Goal: Task Accomplishment & Management: Complete application form

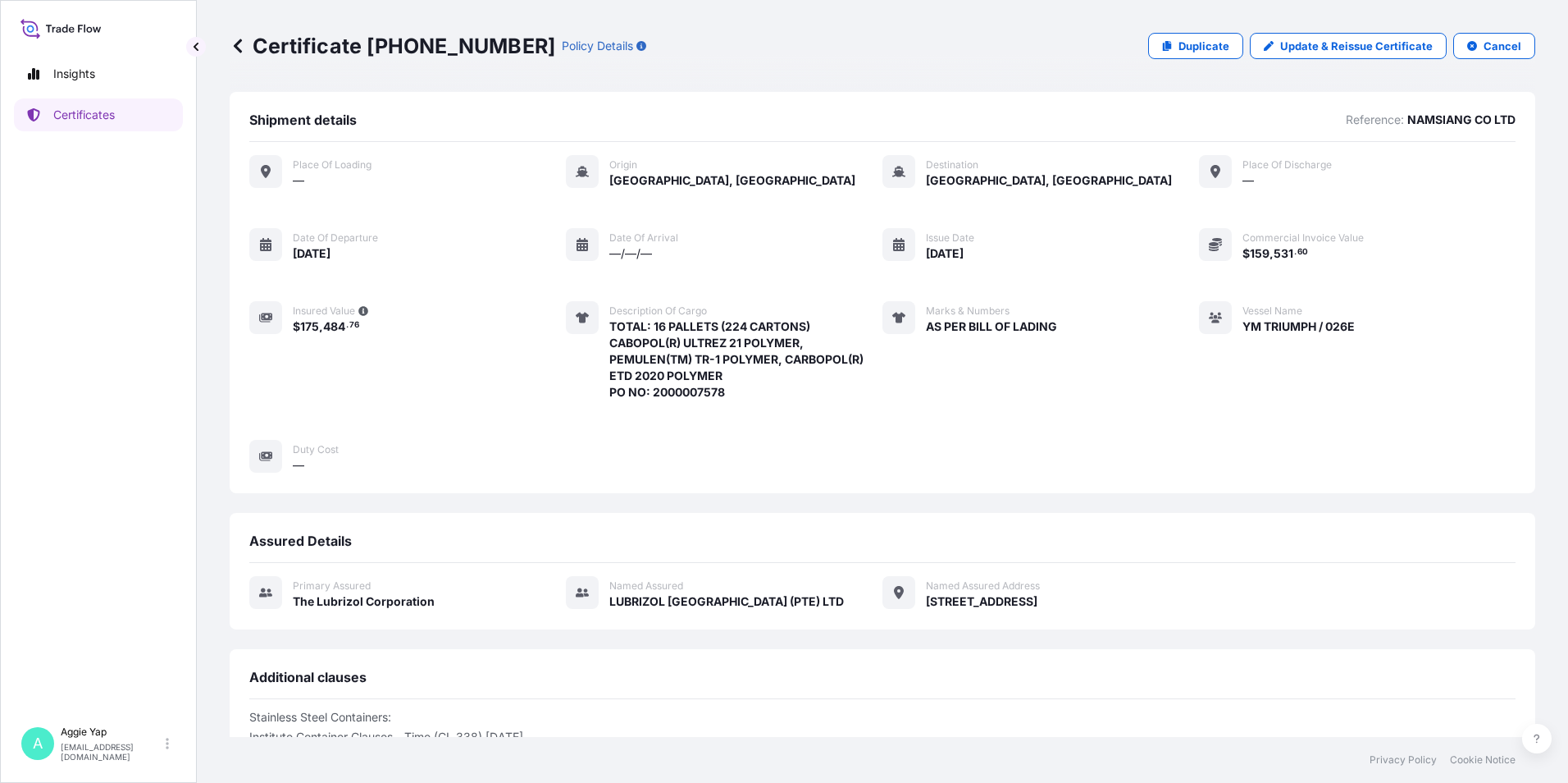
scroll to position [217, 0]
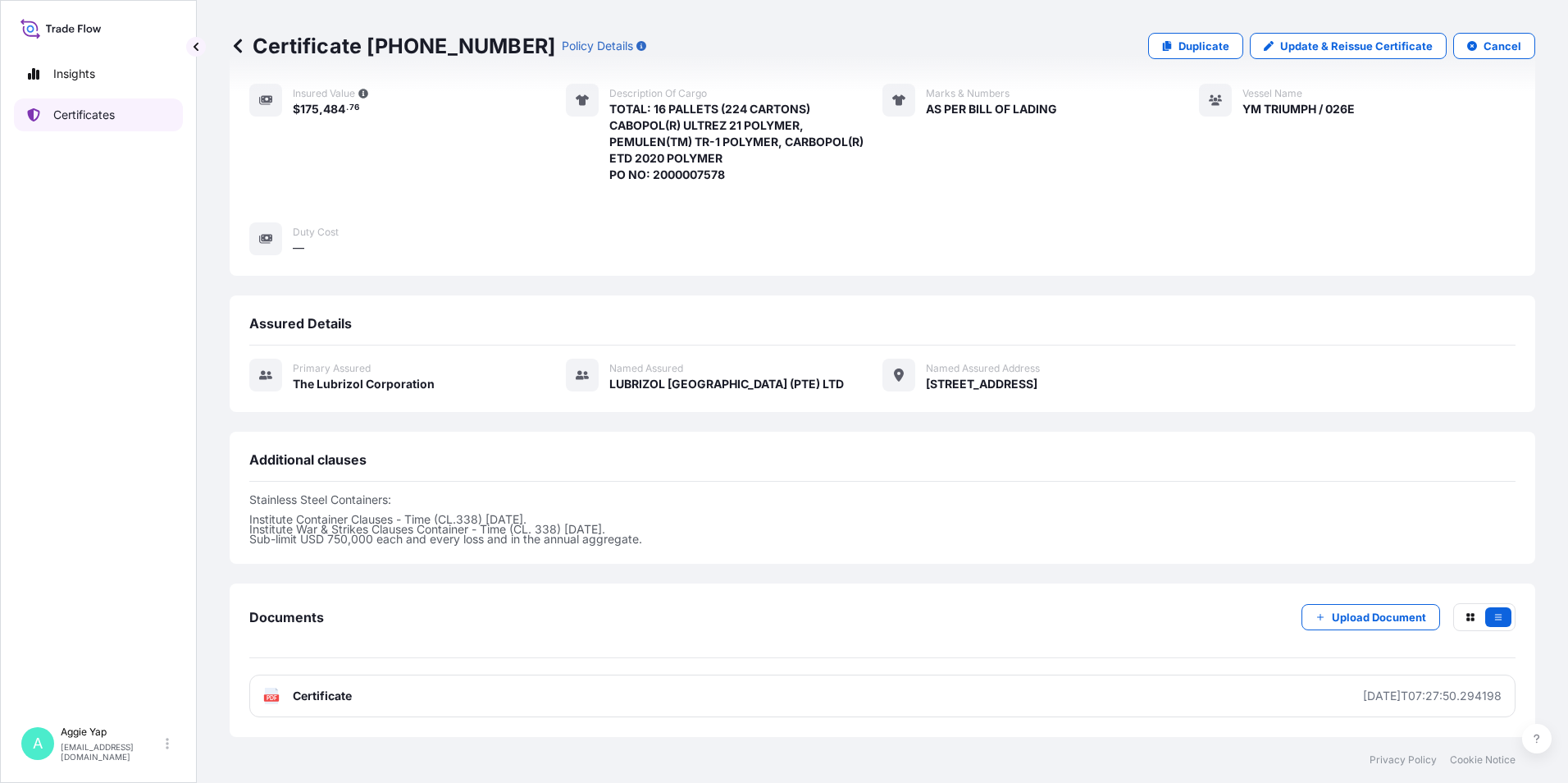
click at [57, 122] on p "Certificates" at bounding box center [83, 115] width 62 height 16
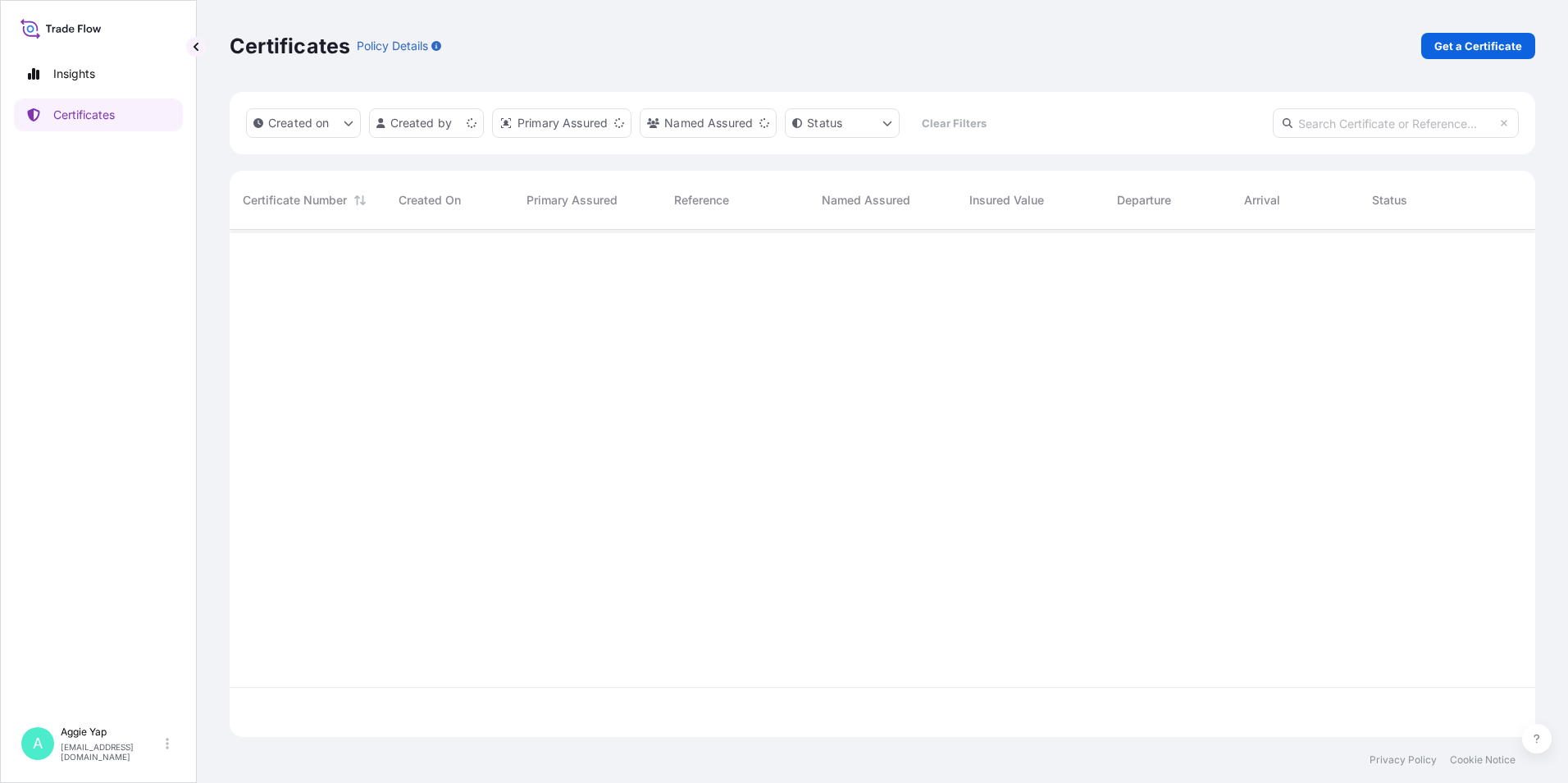
scroll to position [504, 1293]
click at [1490, 50] on p "Get a Certificate" at bounding box center [1478, 46] width 88 height 16
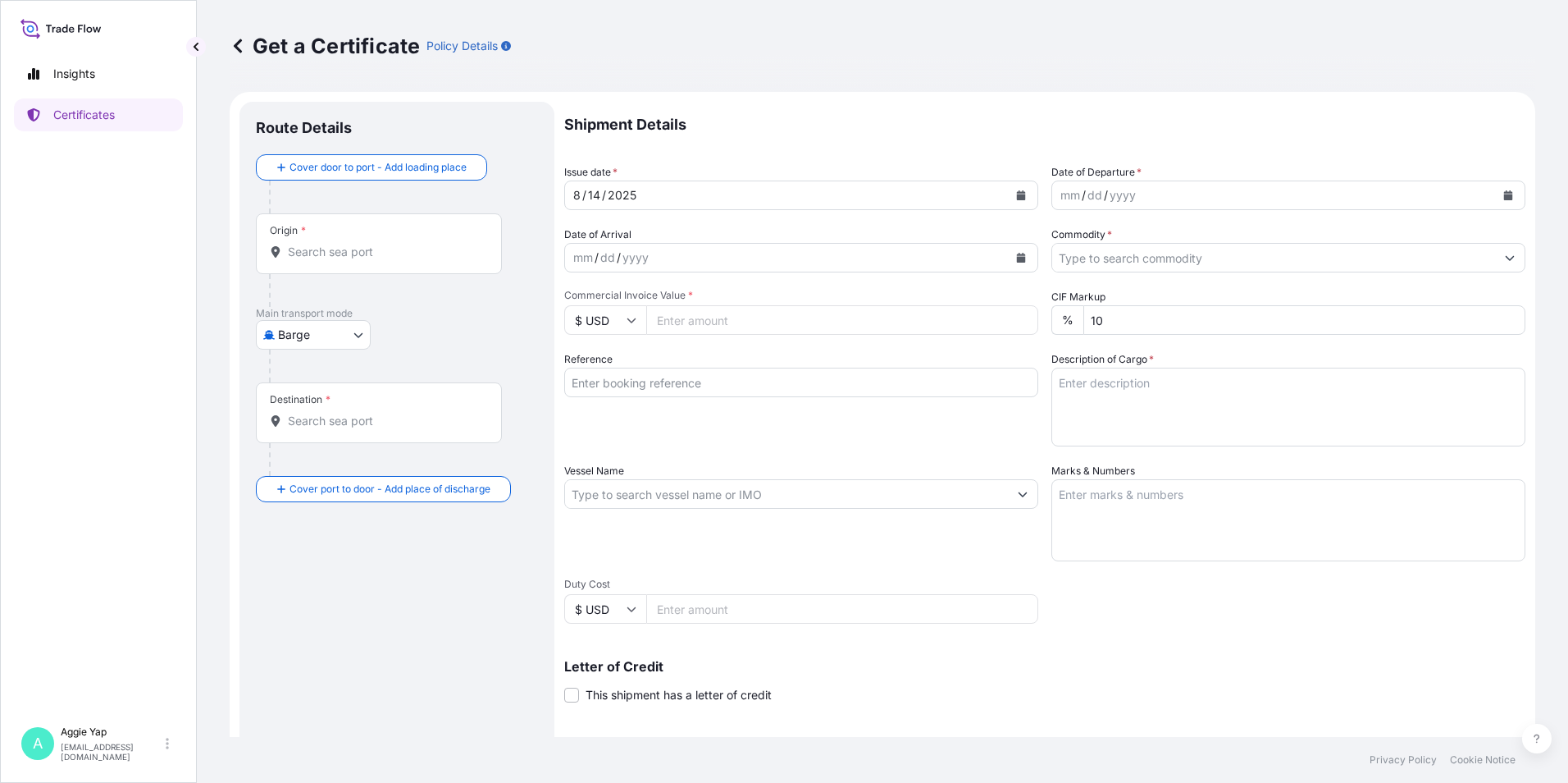
click at [315, 331] on body "Insights Certificates A [PERSON_NAME] [EMAIL_ADDRESS][DOMAIN_NAME] Get a Certif…" at bounding box center [784, 392] width 1568 height 783
click at [314, 456] on div "Ocean Vessel" at bounding box center [314, 465] width 104 height 30
select select "Ocean Vessel"
click at [344, 250] on div "Origin *" at bounding box center [379, 251] width 246 height 61
click at [344, 251] on input "Origin *" at bounding box center [385, 259] width 194 height 16
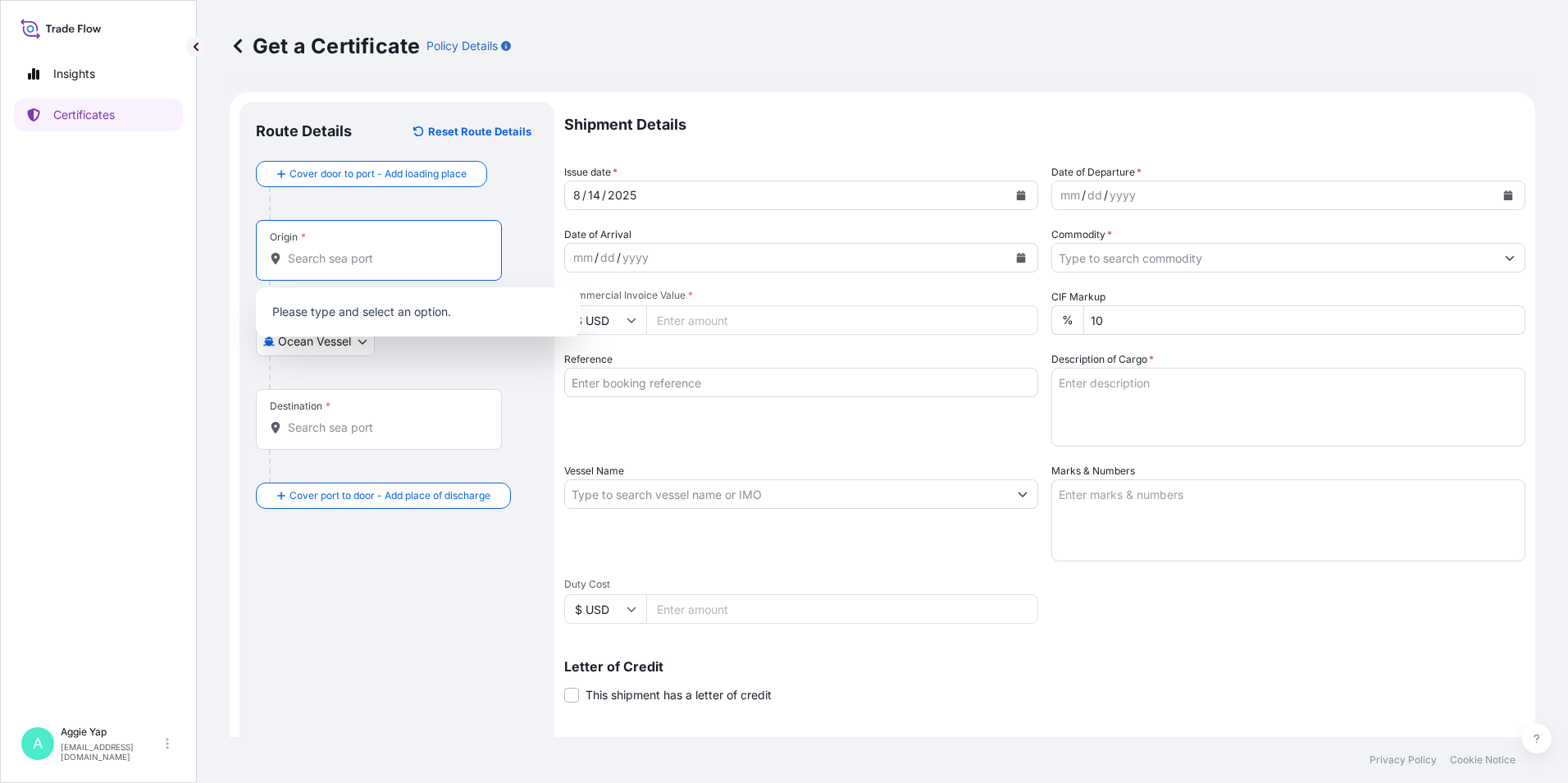
click at [239, 40] on icon at bounding box center [238, 46] width 16 height 16
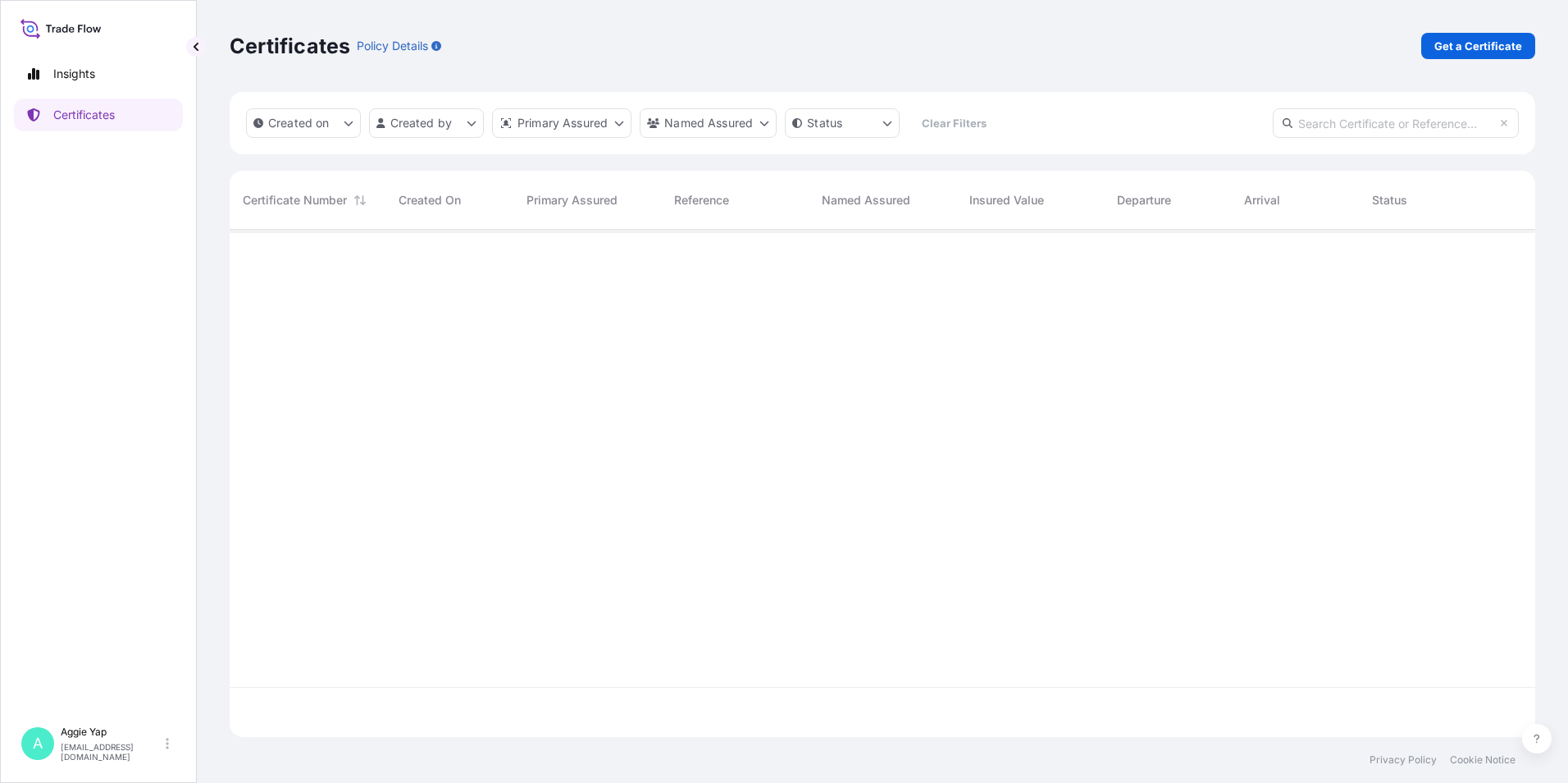
scroll to position [504, 1293]
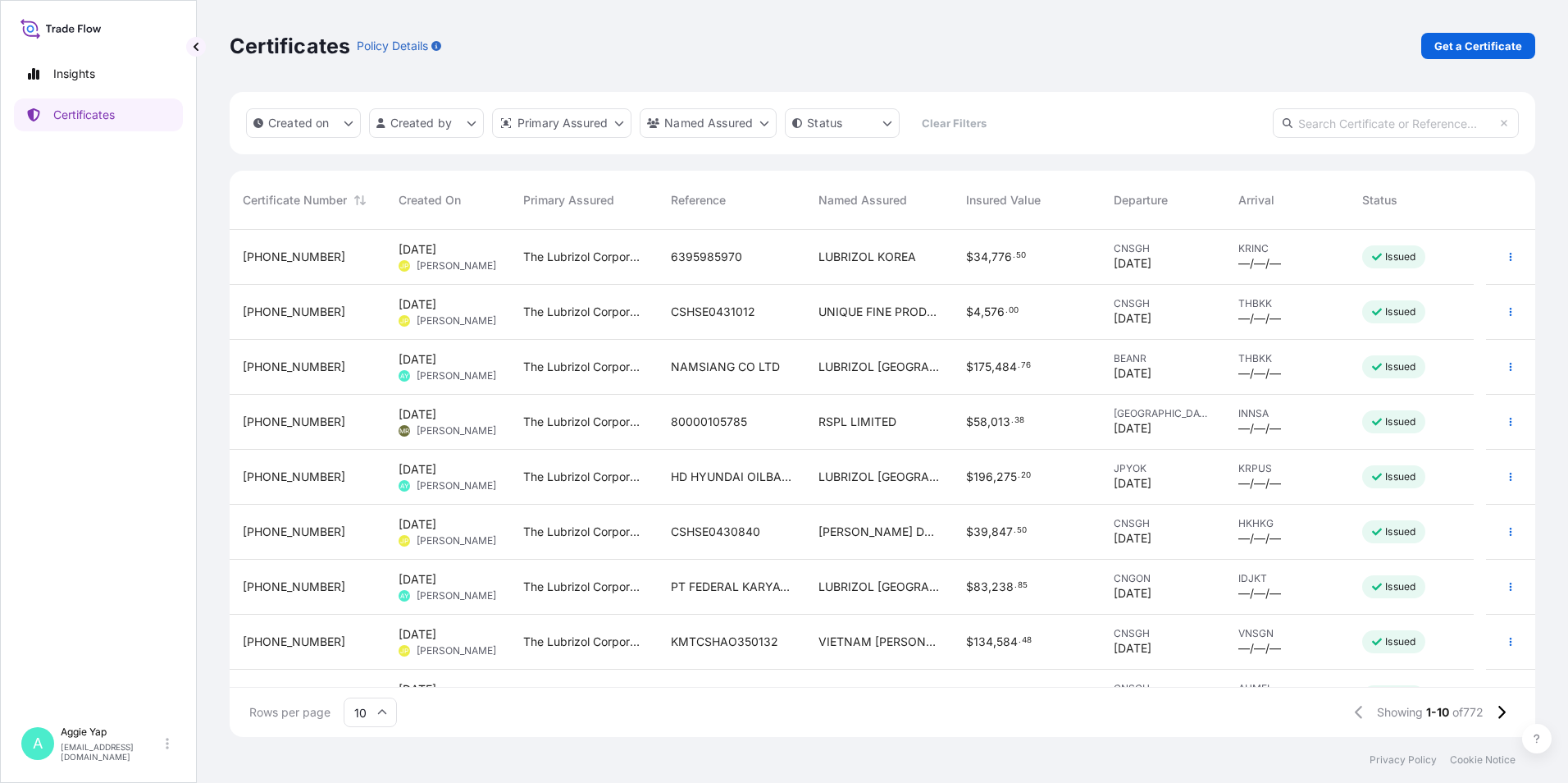
click at [667, 377] on div "NAMSIANG CO LTD" at bounding box center [731, 366] width 147 height 55
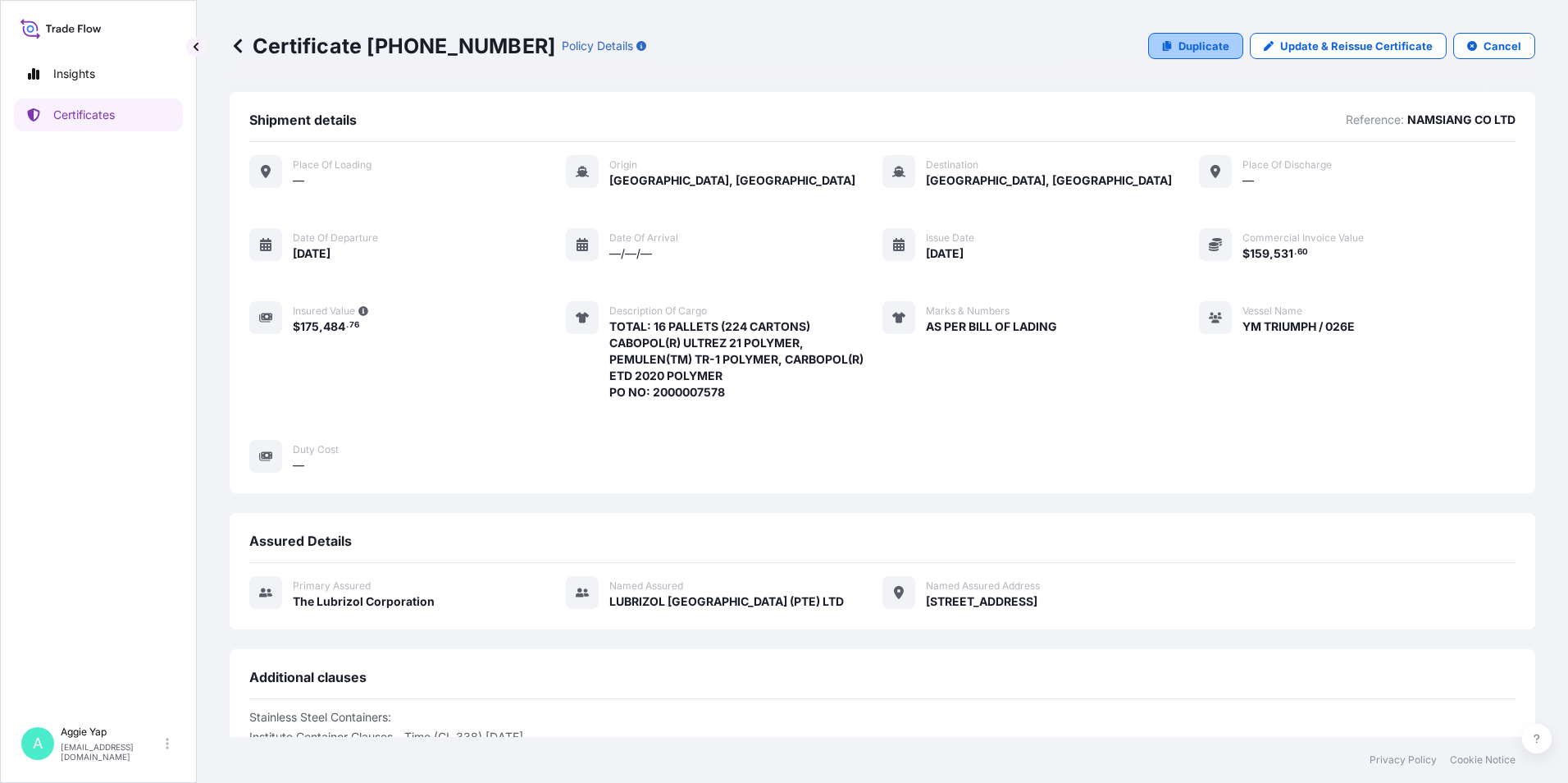
click at [1188, 52] on p "Duplicate" at bounding box center [1204, 46] width 51 height 16
select select "Ocean Vessel"
select select "31566"
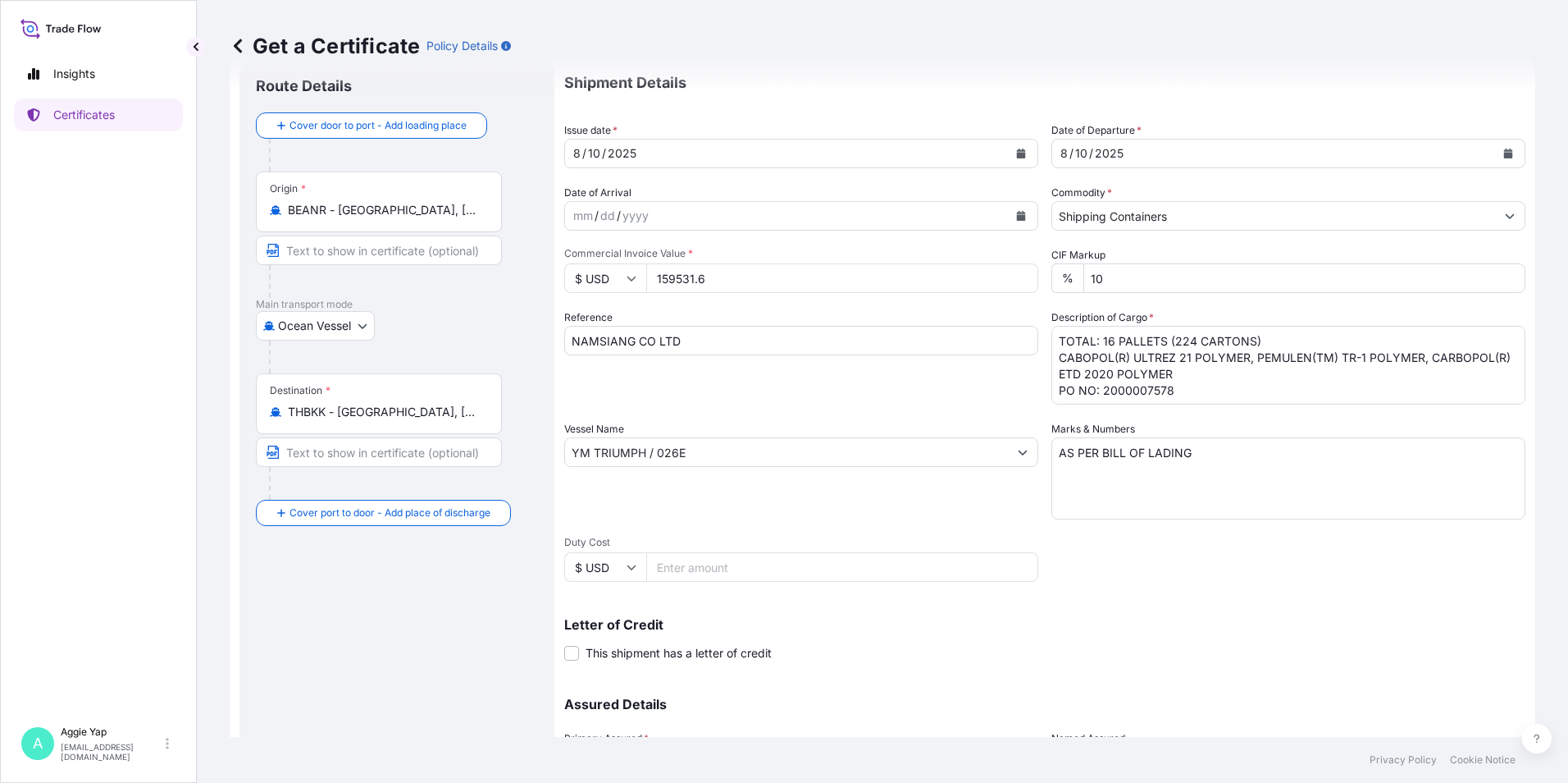
scroll to position [82, 0]
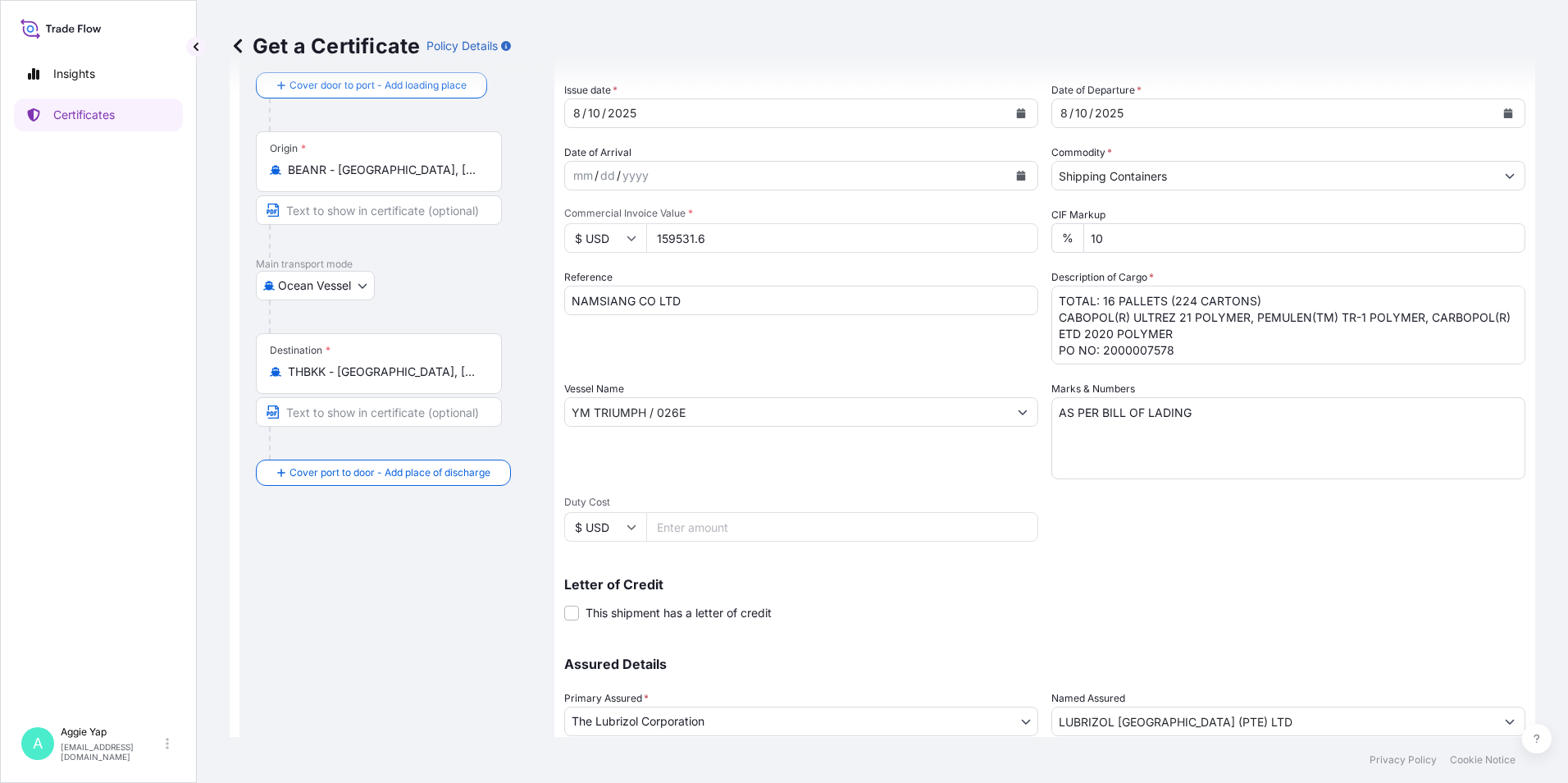
drag, startPoint x: 752, startPoint y: 242, endPoint x: 548, endPoint y: 253, distance: 204.3
click at [554, 253] on form "Route Details Cover door to port - Add loading place Place of loading Road / [G…" at bounding box center [882, 434] width 1306 height 848
type input "127411.20"
click at [698, 284] on div "Reference NAMSIANG CO LTD" at bounding box center [802, 317] width 474 height 95
drag, startPoint x: 1107, startPoint y: 304, endPoint x: 1096, endPoint y: 309, distance: 12.1
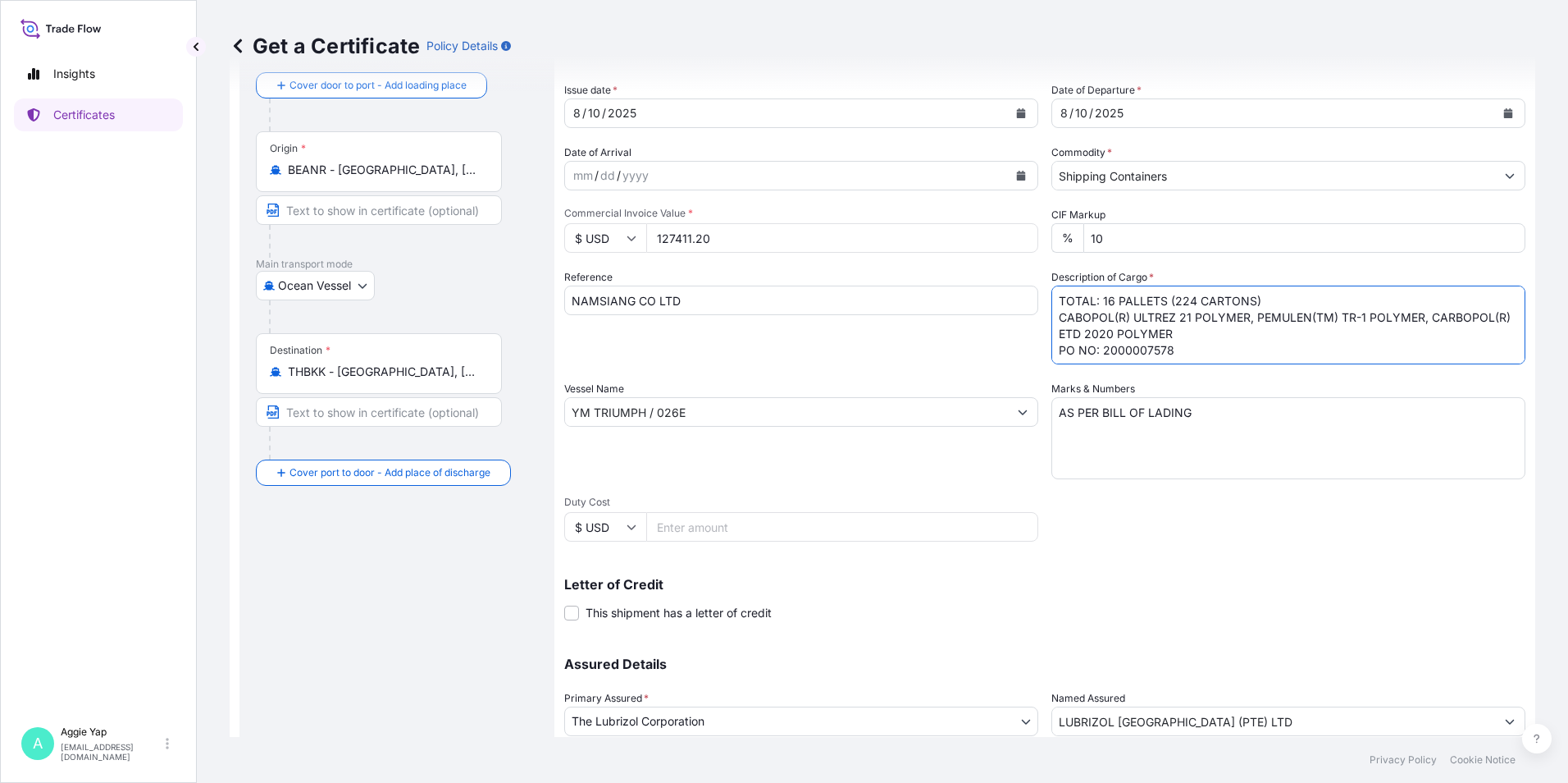
click at [1096, 309] on textarea "TOTAL: 16 PALLETS (224 CARTONS) CABOPOL(R) ULTREZ 21 POLYMER, PEMULEN(TM) TR-1 …" at bounding box center [1288, 325] width 474 height 79
drag, startPoint x: 1171, startPoint y: 303, endPoint x: 1192, endPoint y: 303, distance: 21.0
click at [1192, 303] on textarea "TOTAL: 16 PALLETS (224 CARTONS) CABOPOL(R) ULTREZ 21 POLYMER, PEMULEN(TM) TR-1 …" at bounding box center [1288, 325] width 474 height 79
drag, startPoint x: 1052, startPoint y: 317, endPoint x: 1256, endPoint y: 334, distance: 204.7
click at [1256, 334] on textarea "TOTAL: 16 PALLETS (224 CARTONS) CABOPOL(R) ULTREZ 21 POLYMER, PEMULEN(TM) TR-1 …" at bounding box center [1288, 325] width 474 height 79
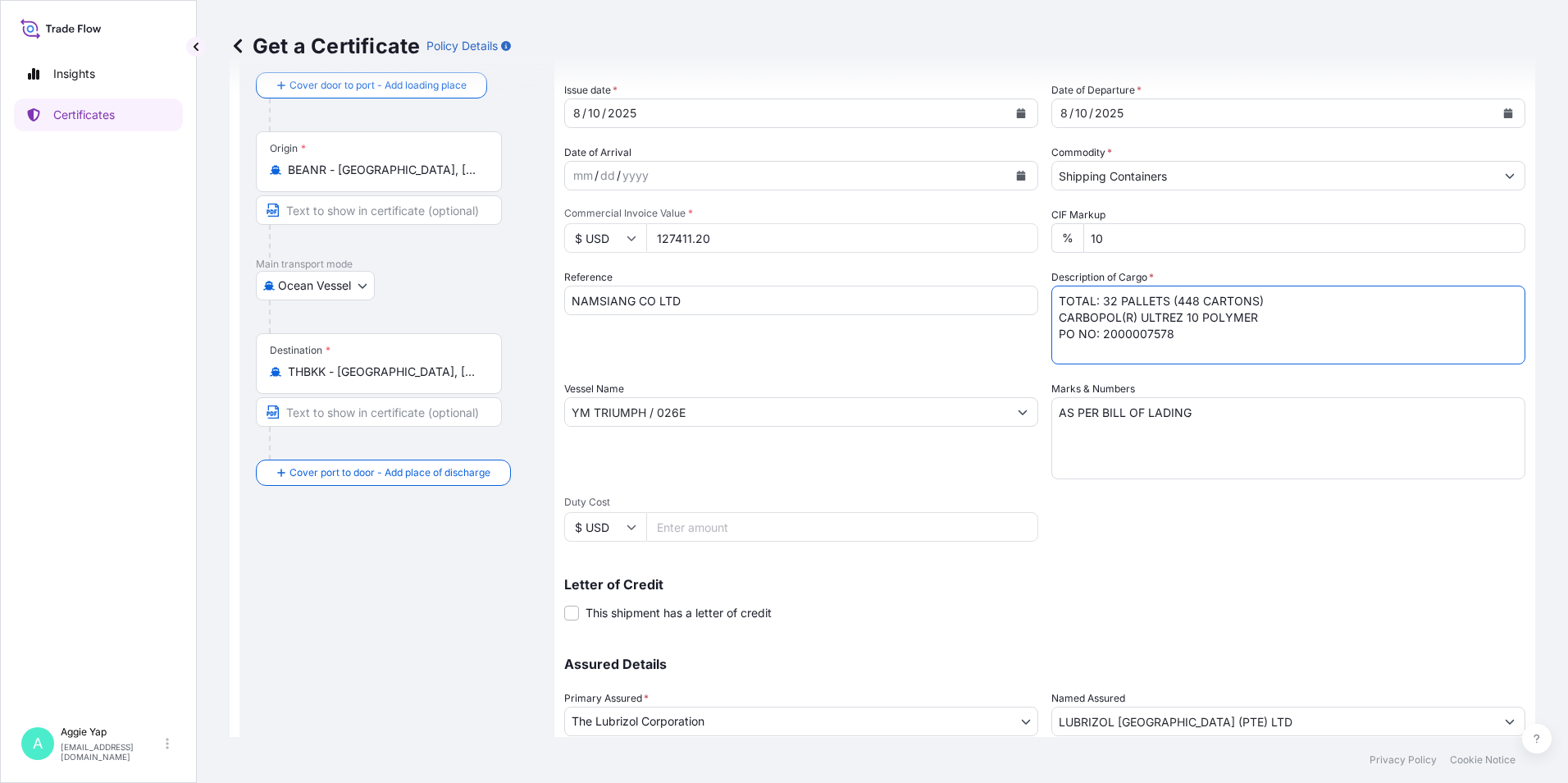
drag, startPoint x: 1172, startPoint y: 334, endPoint x: 1098, endPoint y: 348, distance: 75.3
click at [1098, 348] on textarea "TOTAL: 16 PALLETS (224 CARTONS) CABOPOL(R) ULTREZ 21 POLYMER, PEMULEN(TM) TR-1 …" at bounding box center [1288, 325] width 474 height 79
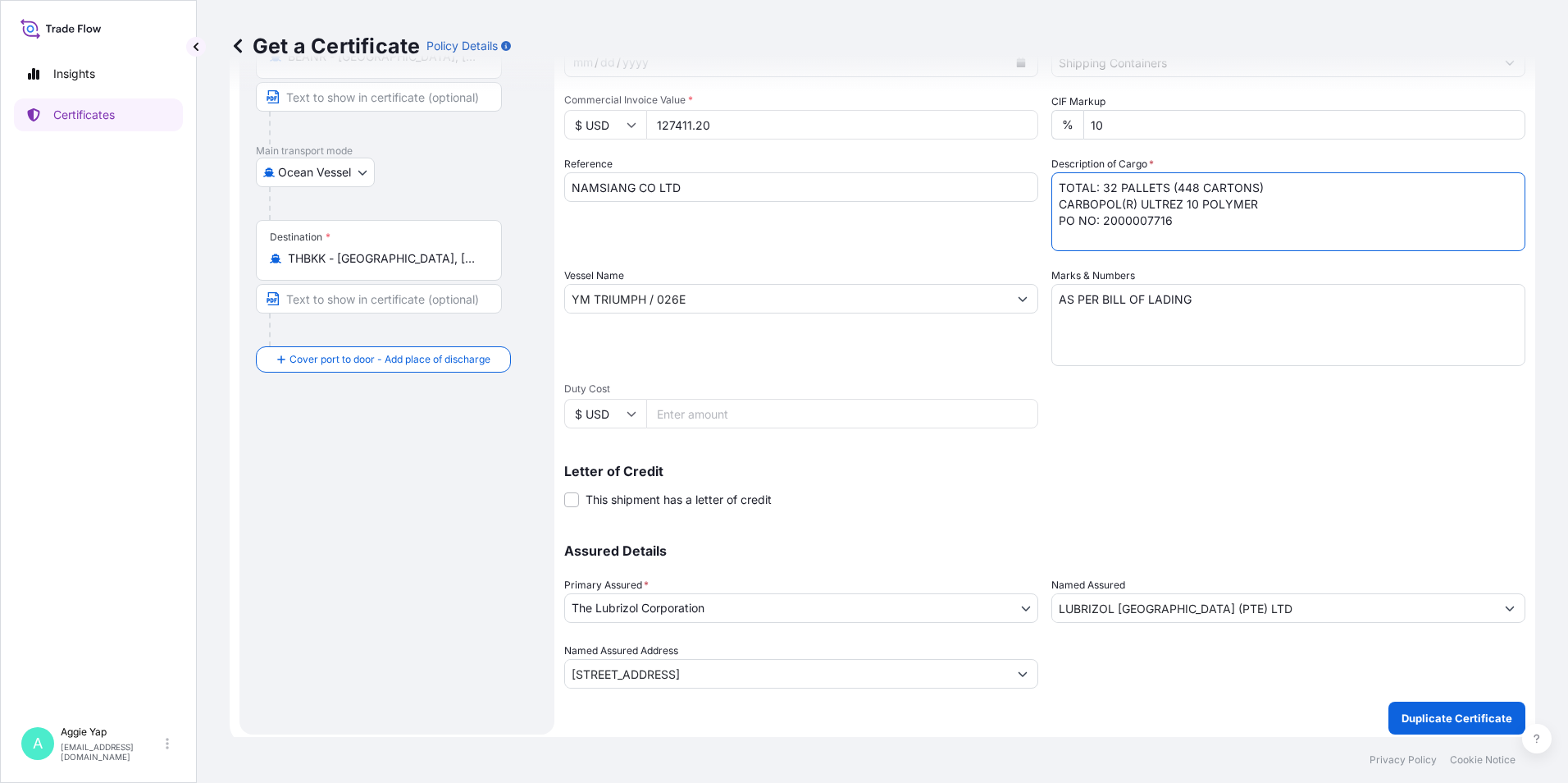
scroll to position [203, 0]
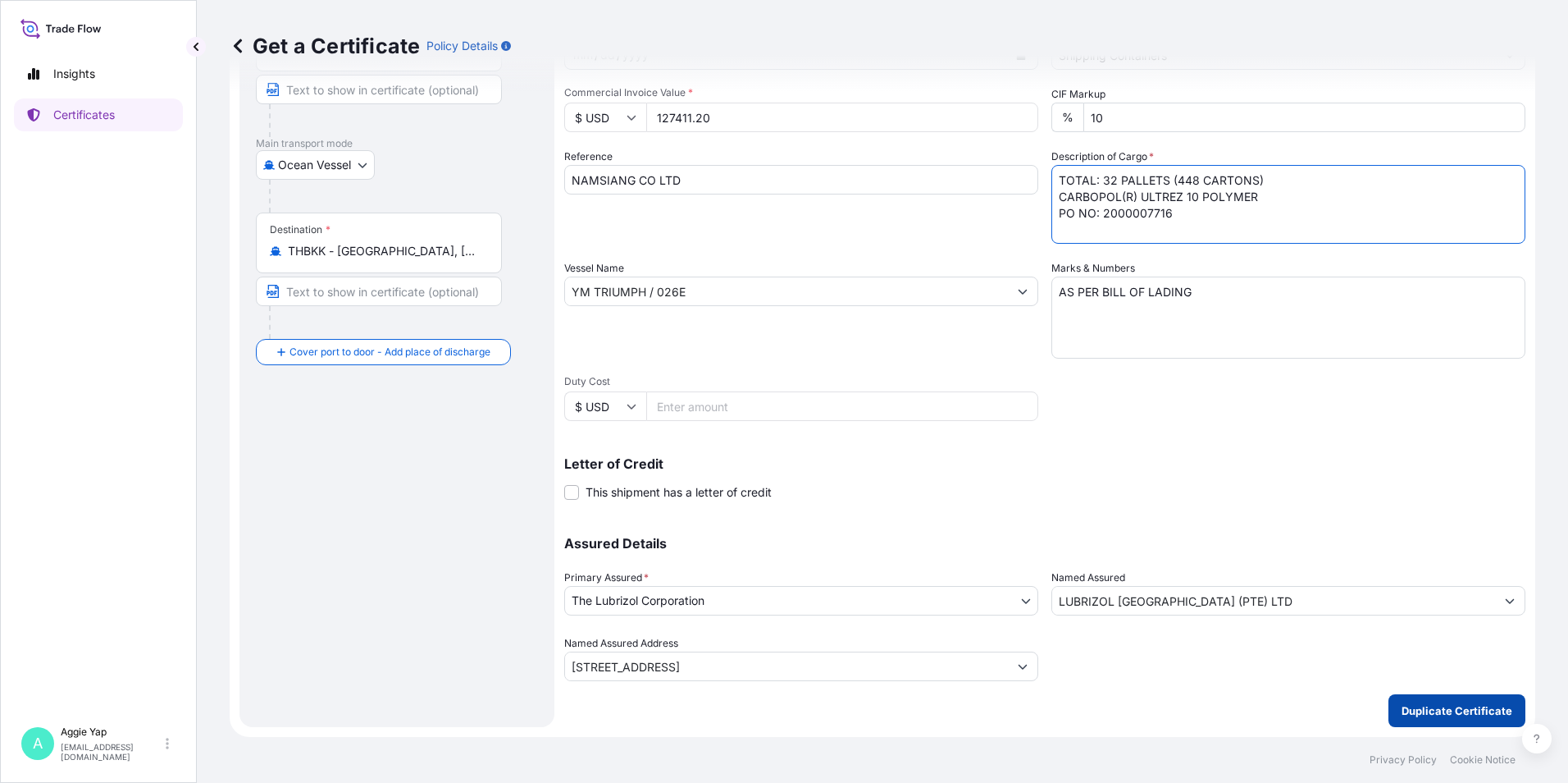
type textarea "TOTAL: 32 PALLETS (448 CARTONS) CARBOPOL(R) ULTREZ 10 POLYMER PO NO: 2000007716"
click at [1401, 716] on p "Duplicate Certificate" at bounding box center [1456, 710] width 110 height 16
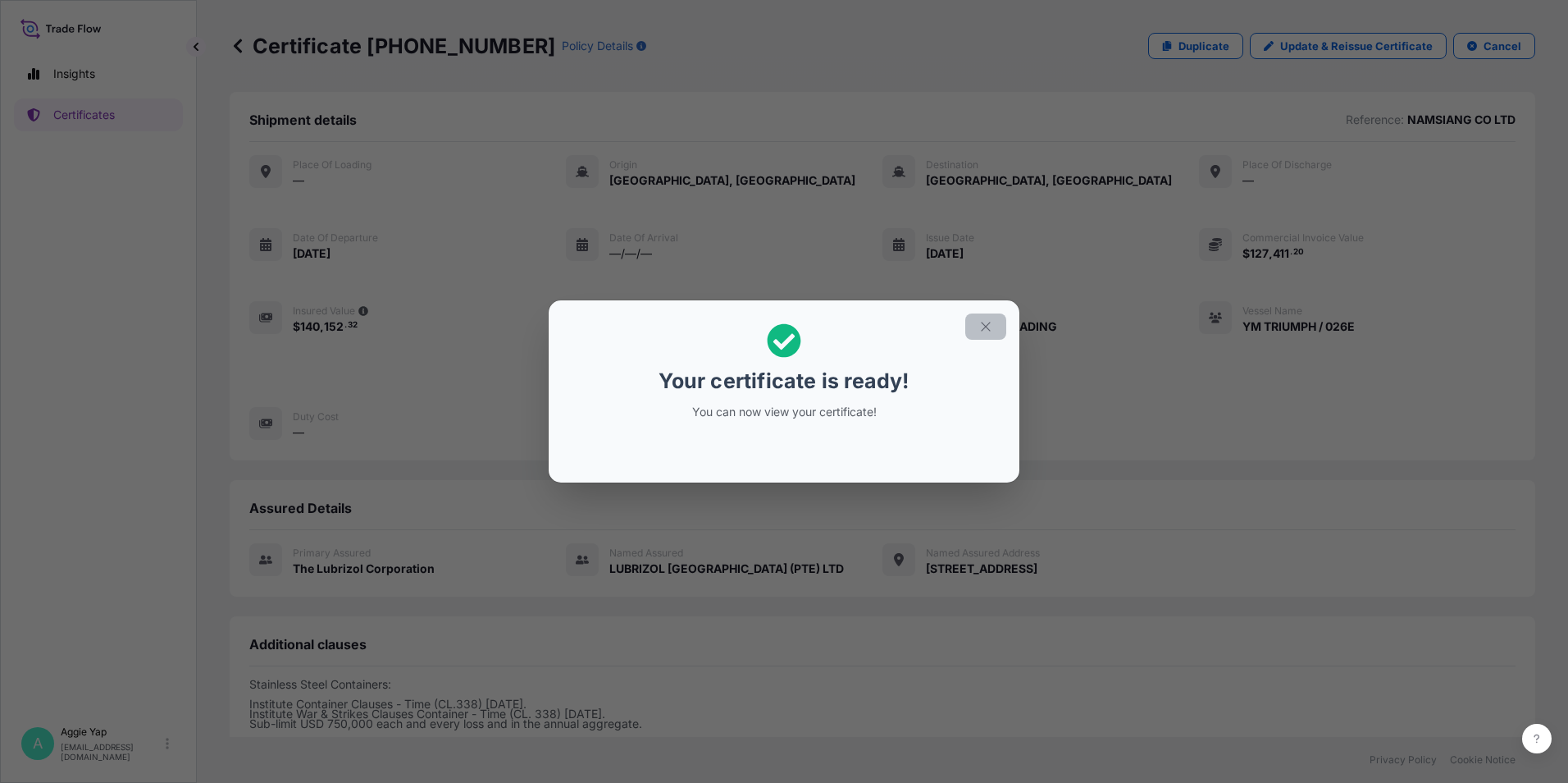
click at [989, 323] on icon "button" at bounding box center [985, 326] width 9 height 9
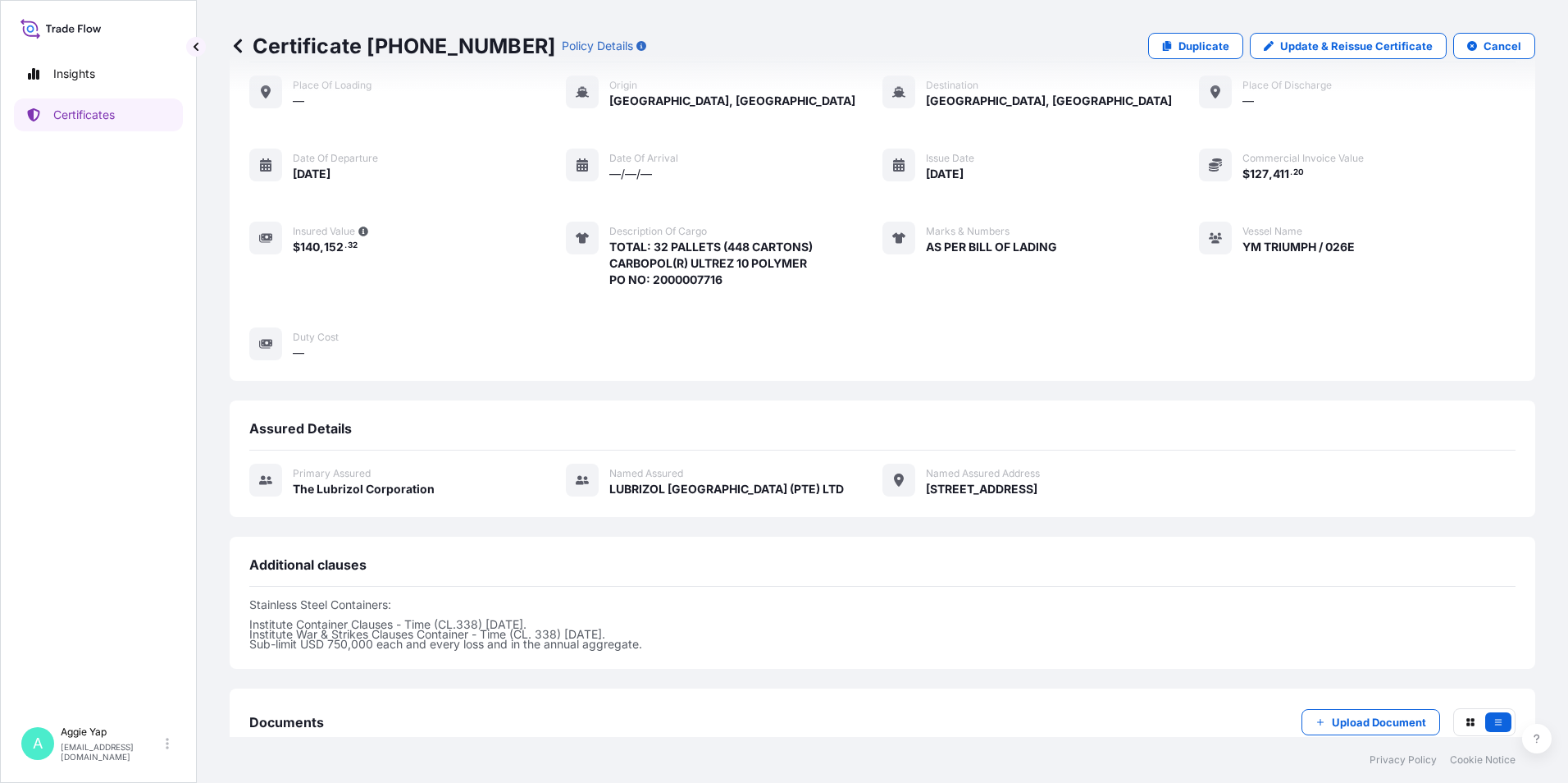
scroll to position [185, 0]
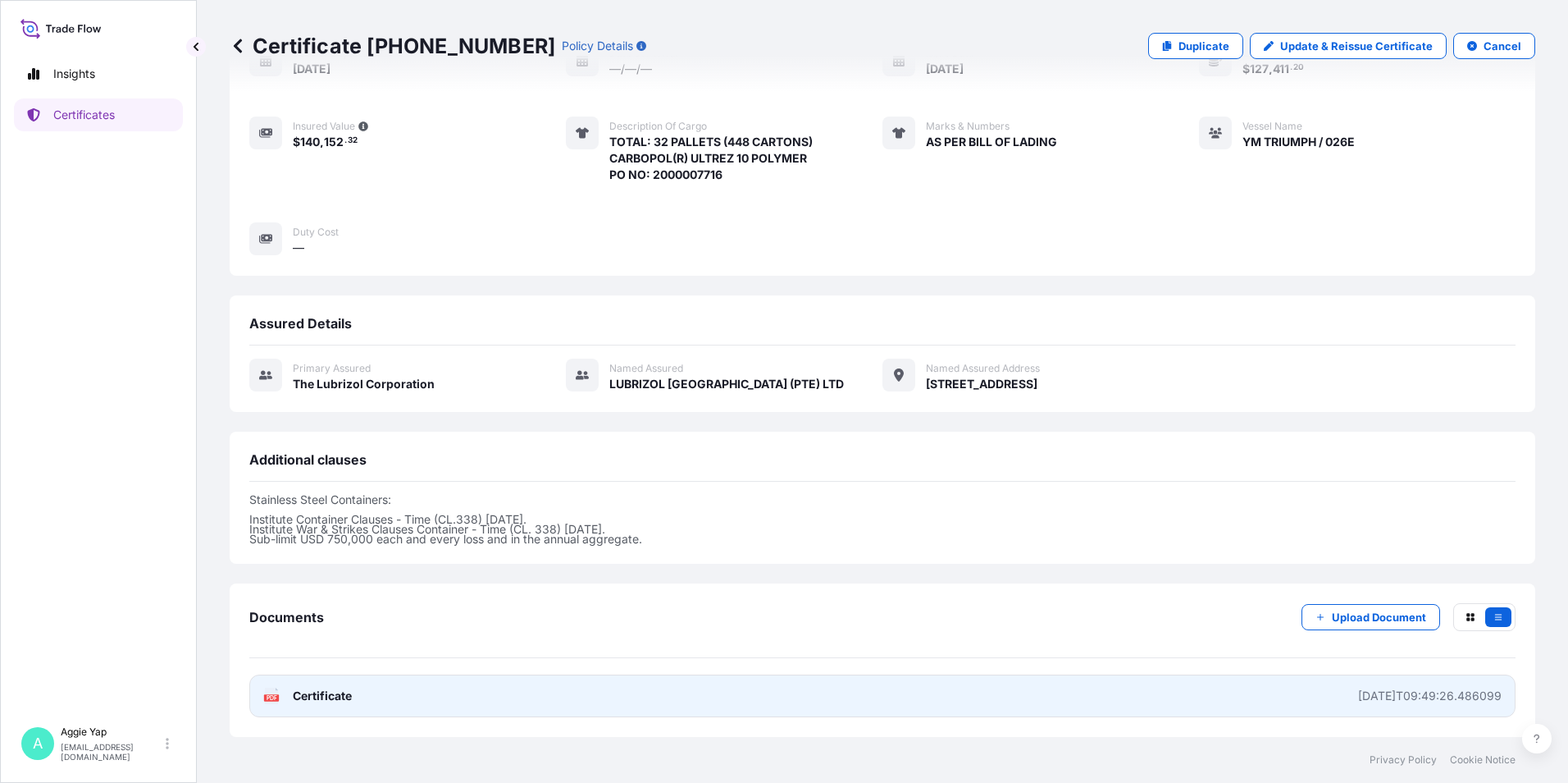
click at [451, 700] on link "PDF Certificate [DATE]T09:49:26.486099" at bounding box center [882, 696] width 1266 height 43
